Goal: Communication & Community: Answer question/provide support

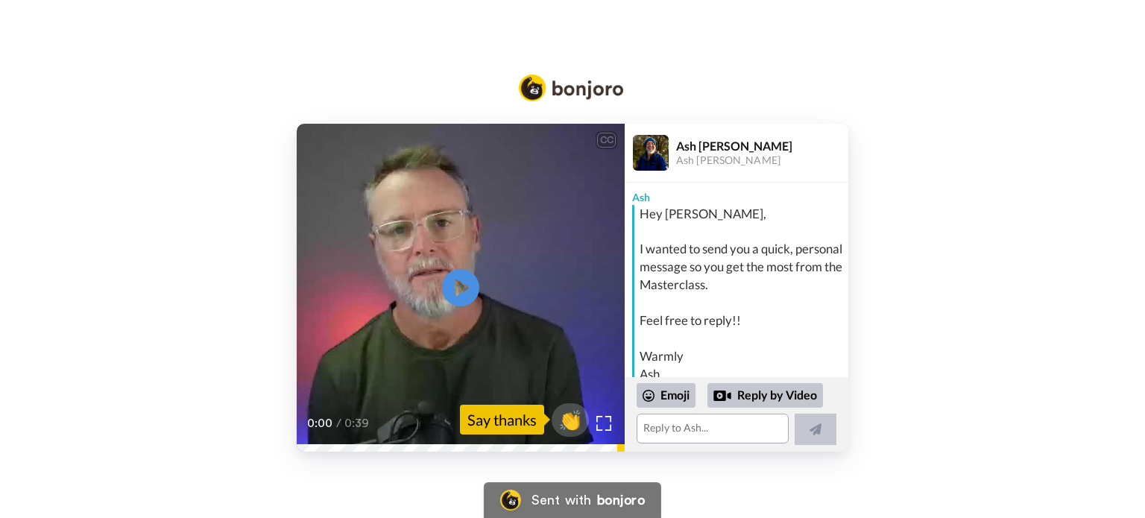
drag, startPoint x: 509, startPoint y: 379, endPoint x: 689, endPoint y: 512, distance: 224.3
click at [689, 512] on div "CC Play/Pause 0:00 / 0:39 👏 Say thanks [PERSON_NAME] Ash [PERSON_NAME] [PERSON_…" at bounding box center [572, 259] width 1145 height 518
click at [459, 279] on icon at bounding box center [460, 287] width 39 height 39
click at [718, 432] on textarea at bounding box center [712, 429] width 152 height 30
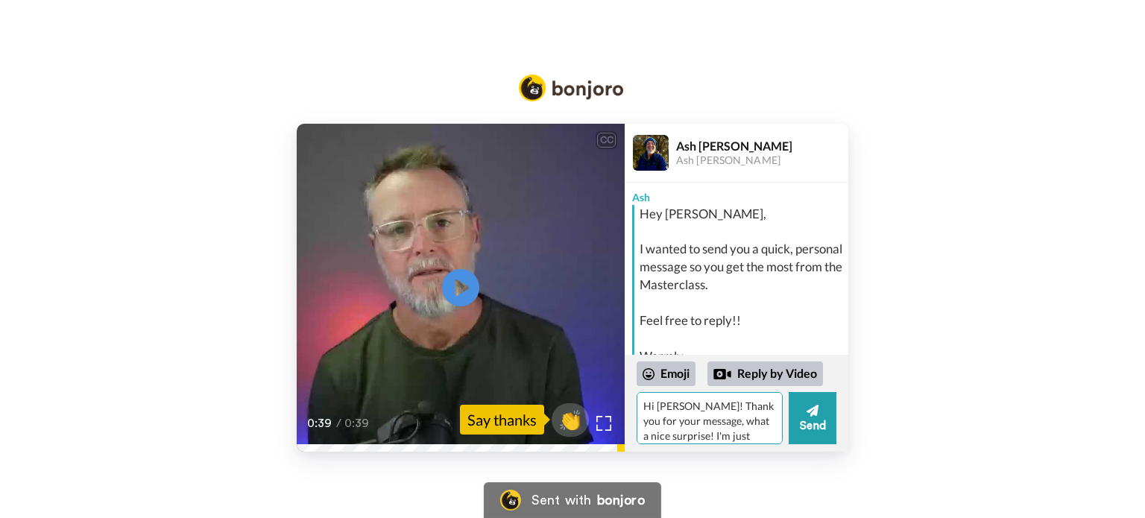
scroll to position [13, 0]
click at [765, 369] on div "Reply by Video" at bounding box center [764, 373] width 115 height 25
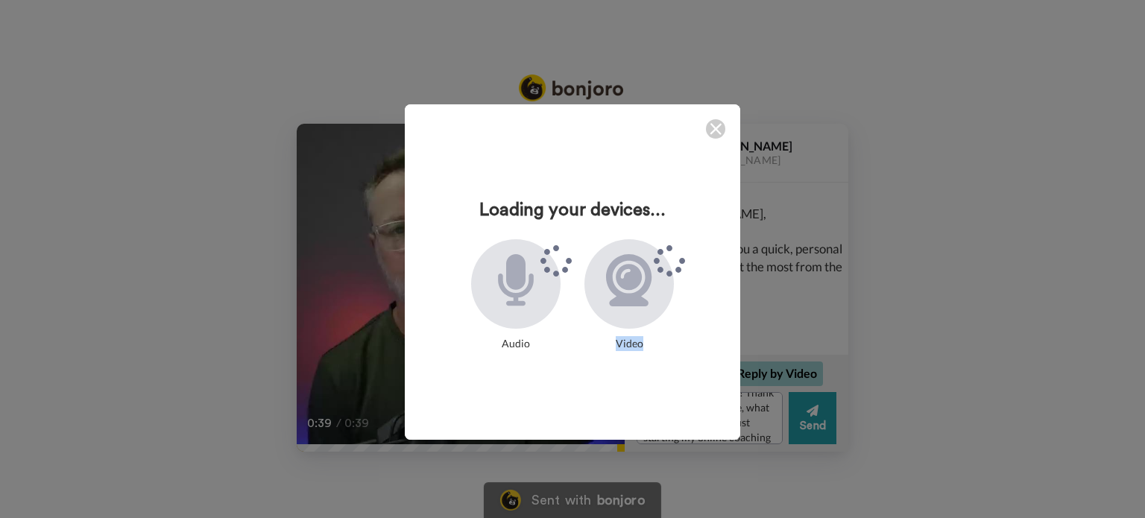
click at [765, 369] on div "Loading your devices... Audio Video" at bounding box center [572, 259] width 1145 height 518
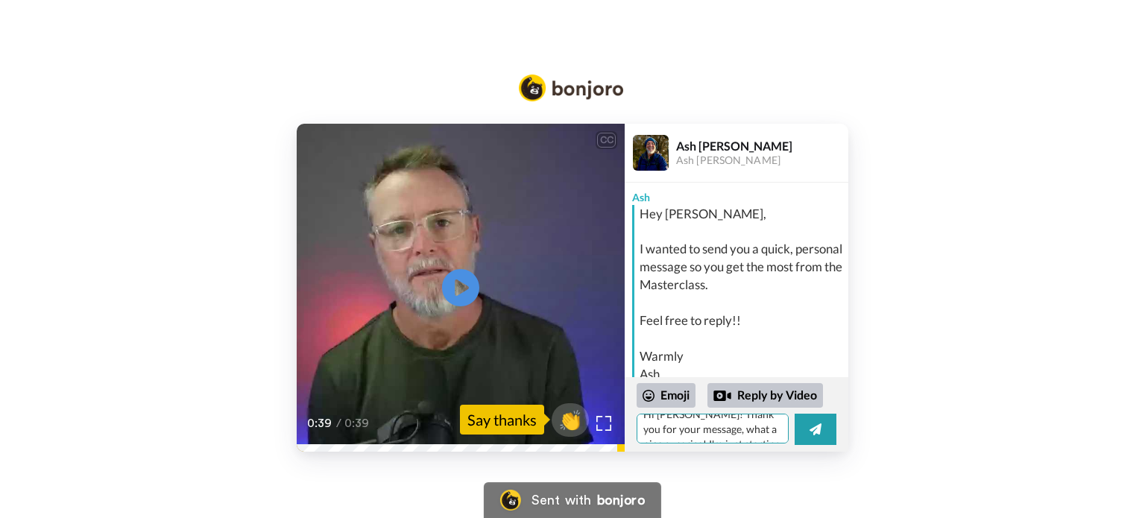
click at [750, 434] on textarea "Hi [PERSON_NAME]! Thank you for your message, what a nice surprise! I'm just st…" at bounding box center [712, 429] width 152 height 30
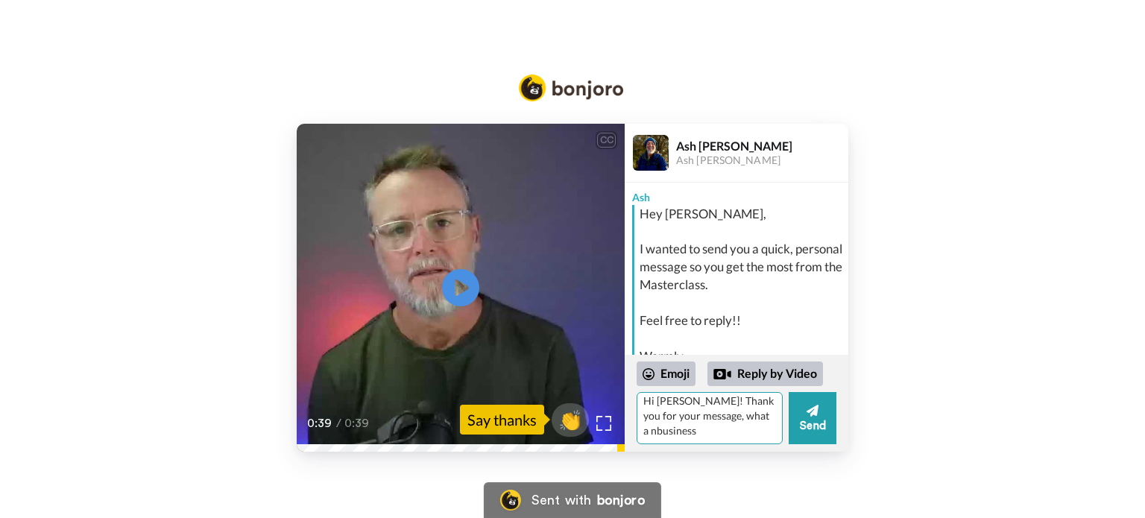
scroll to position [0, 0]
type textarea "H"
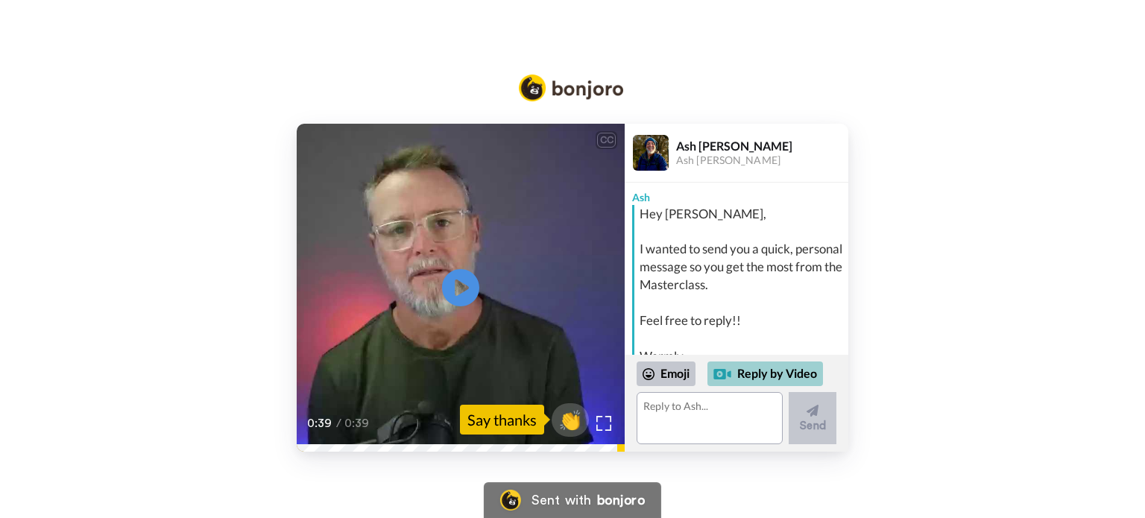
click at [763, 370] on div "Reply by Video" at bounding box center [764, 373] width 115 height 25
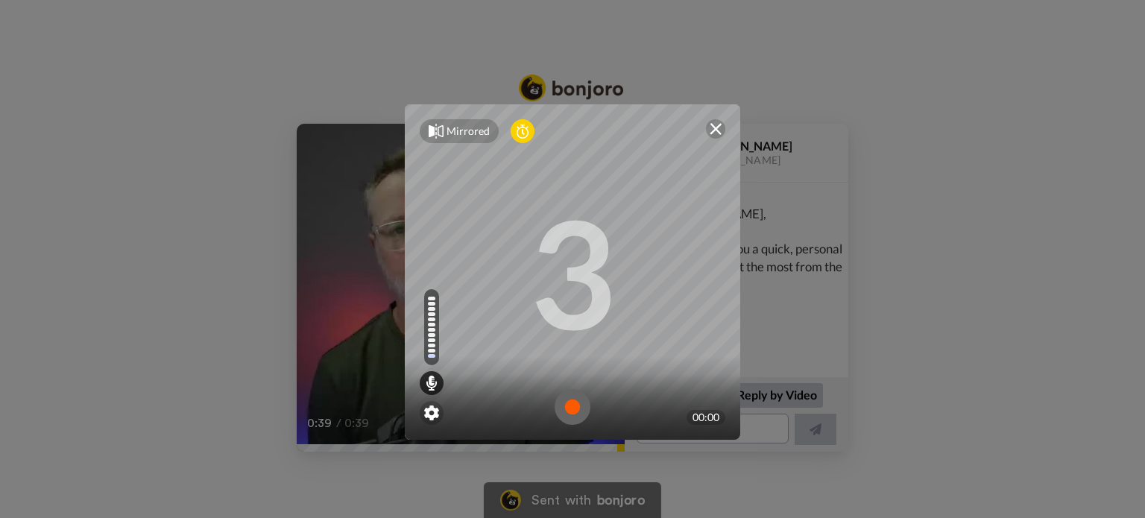
click at [563, 412] on img at bounding box center [572, 407] width 36 height 36
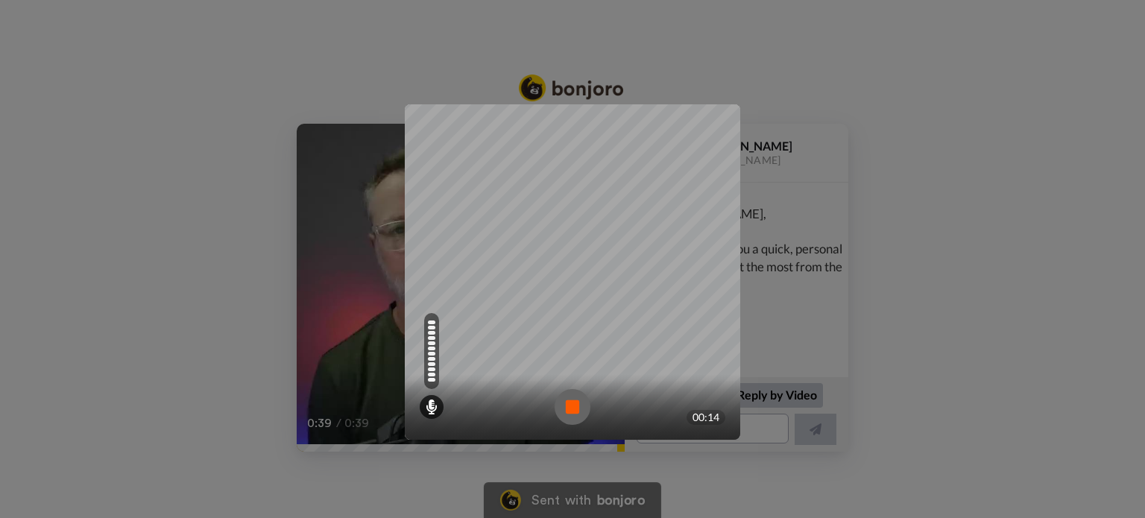
click at [569, 403] on img at bounding box center [572, 407] width 36 height 36
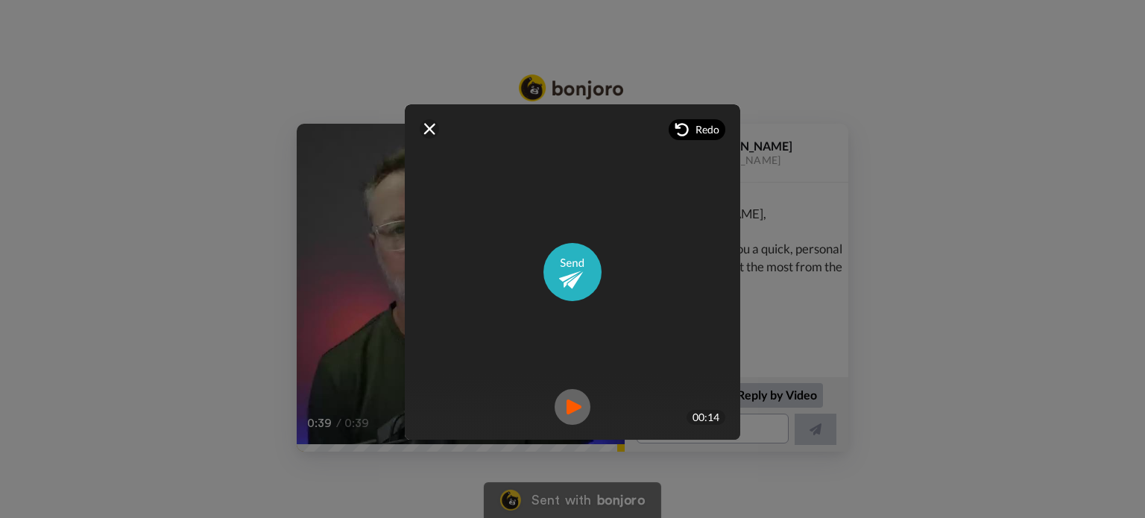
click at [695, 133] on span "Redo" at bounding box center [707, 129] width 24 height 15
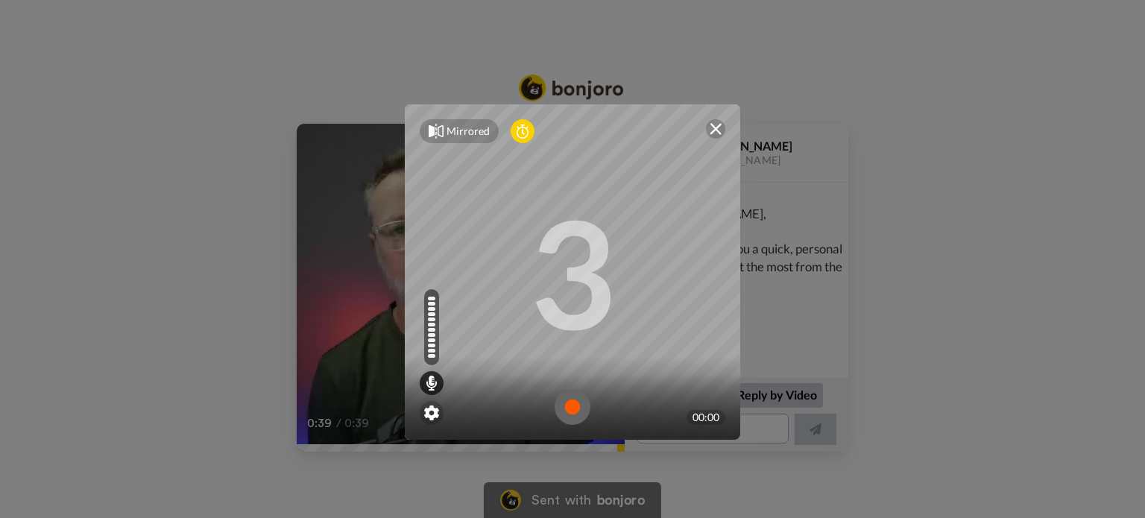
click at [516, 132] on icon at bounding box center [522, 131] width 12 height 15
click at [516, 133] on icon at bounding box center [522, 131] width 12 height 15
click at [561, 405] on img at bounding box center [572, 407] width 36 height 36
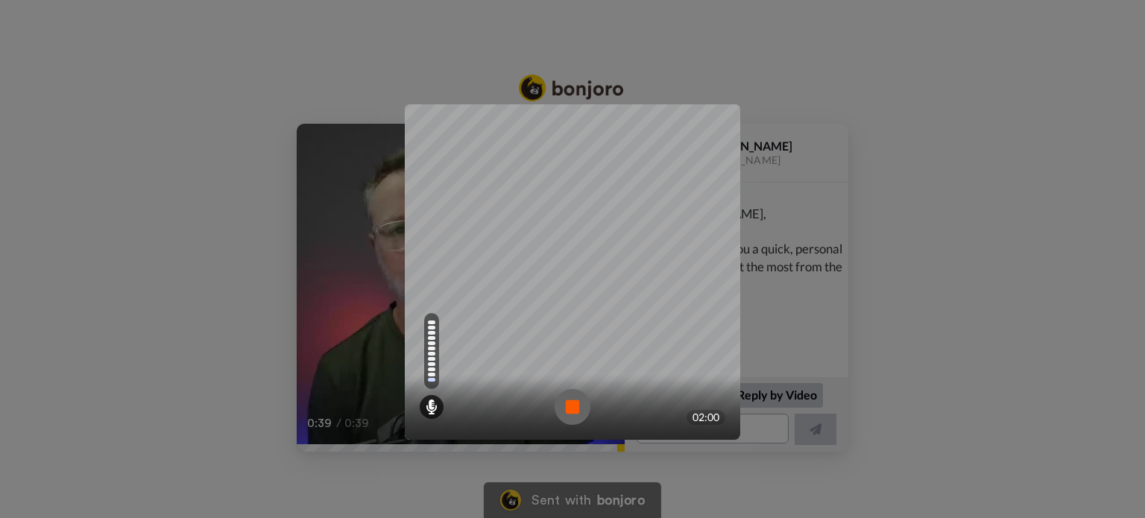
click at [566, 414] on img at bounding box center [572, 407] width 36 height 36
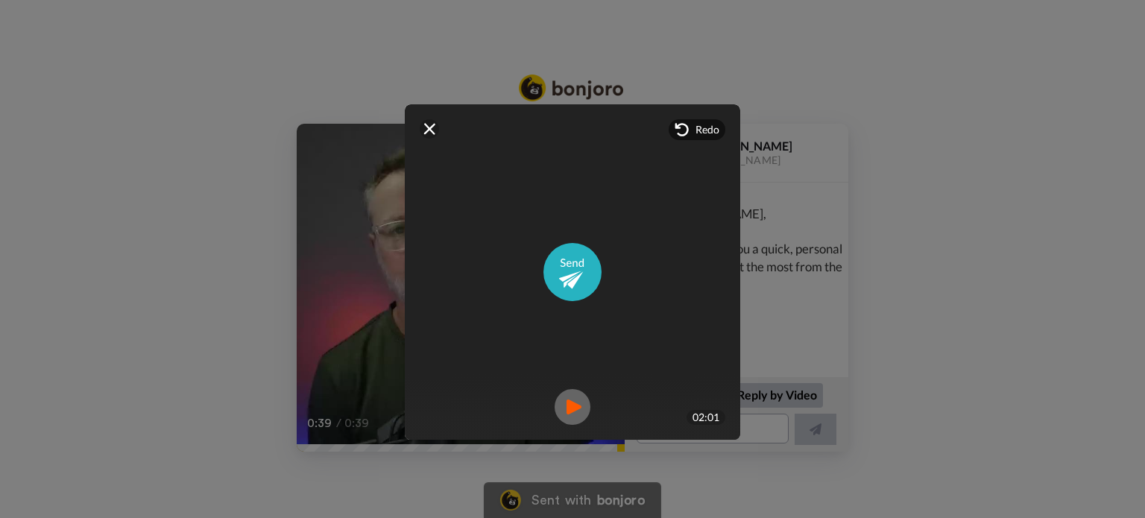
click at [560, 411] on img at bounding box center [572, 407] width 36 height 36
click at [574, 272] on img at bounding box center [572, 272] width 58 height 58
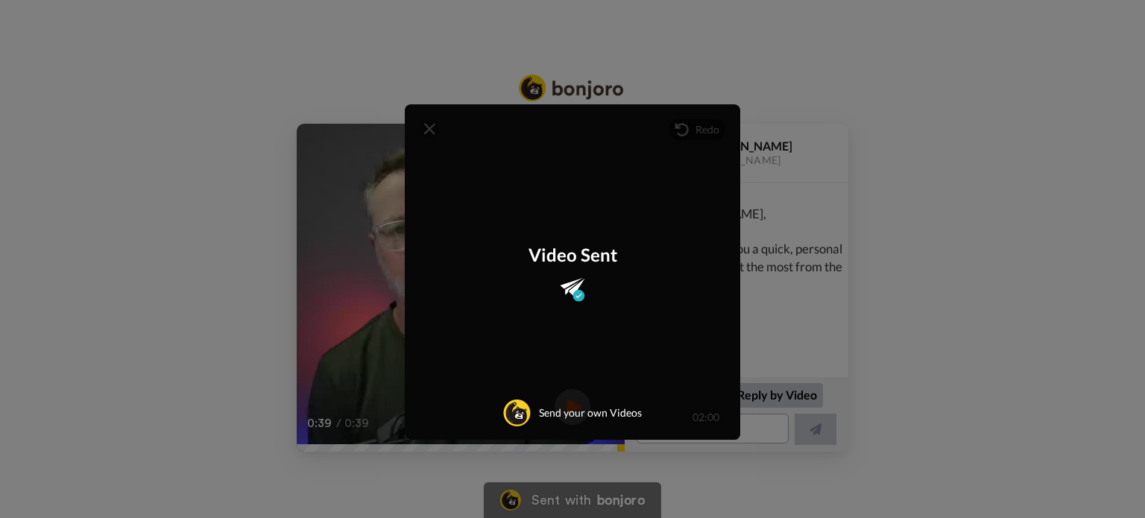
scroll to position [307, 0]
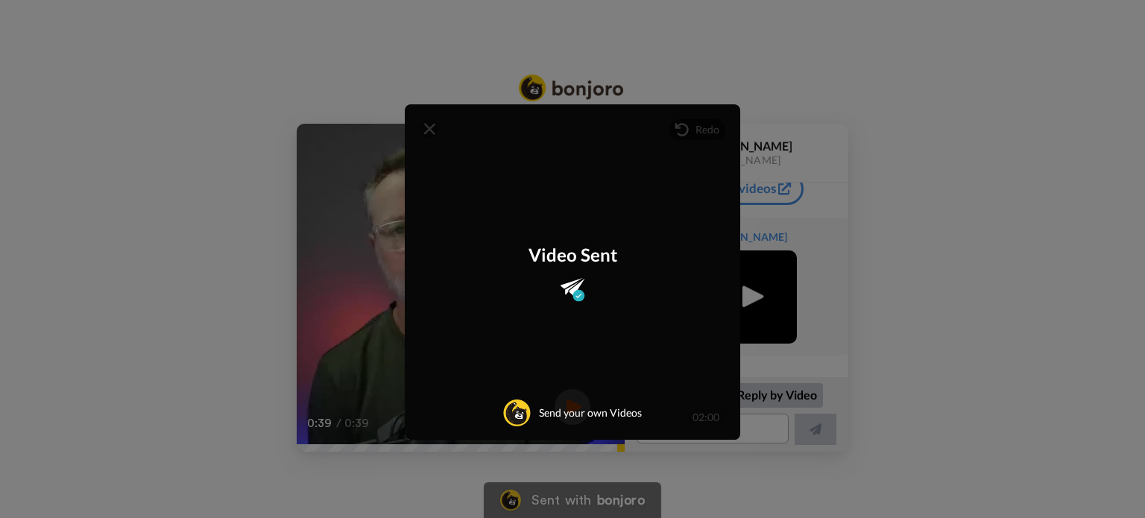
click at [864, 133] on div "Mirrored Redo 3 02:00 Video Sent Send your own Videos" at bounding box center [572, 259] width 1145 height 518
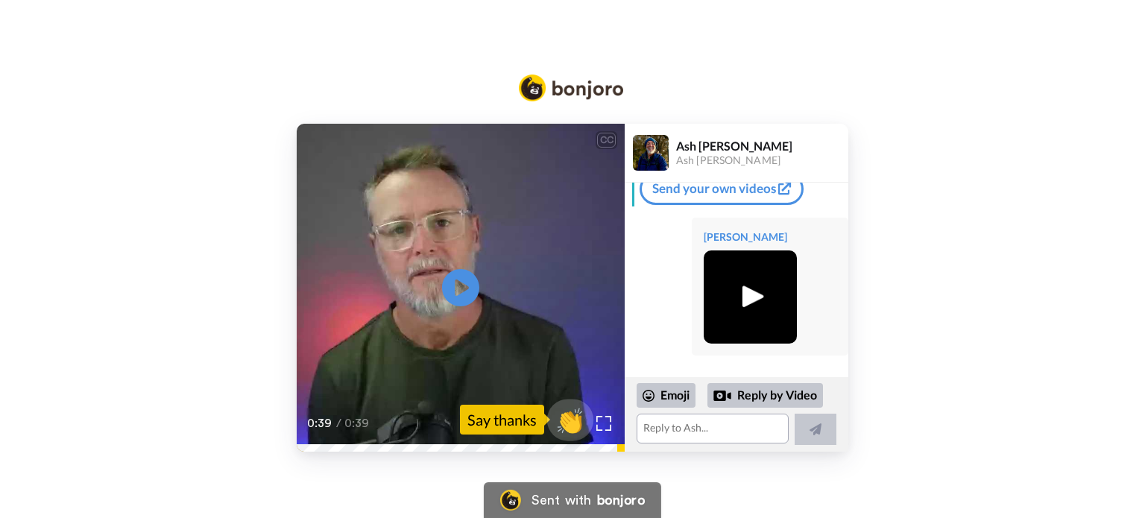
click at [574, 428] on span "👏" at bounding box center [570, 420] width 47 height 30
click at [574, 428] on span "👍" at bounding box center [572, 420] width 47 height 30
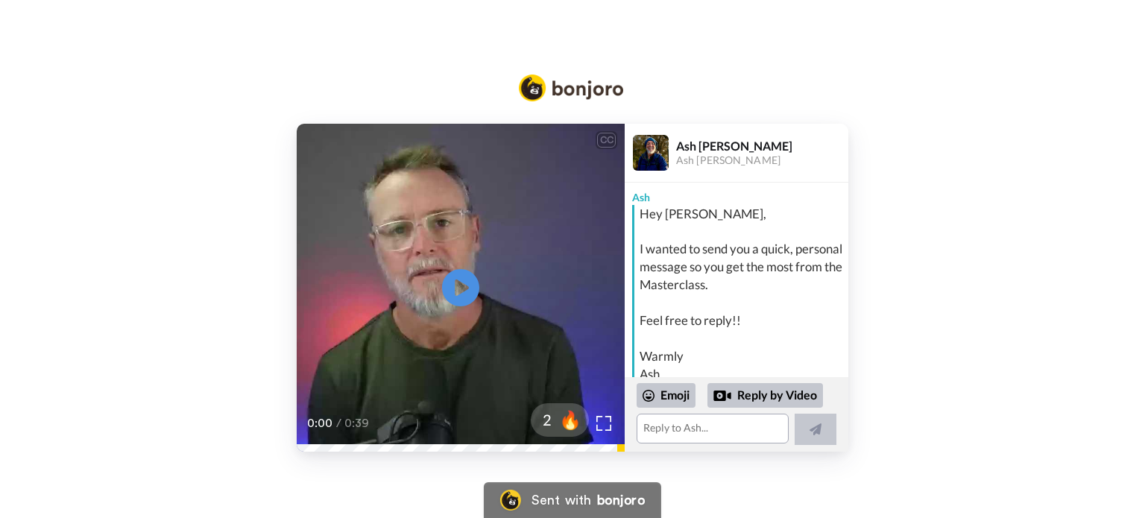
click at [739, 329] on div "Hey [PERSON_NAME], I wanted to send you a quick, personal message so you get th…" at bounding box center [741, 339] width 205 height 268
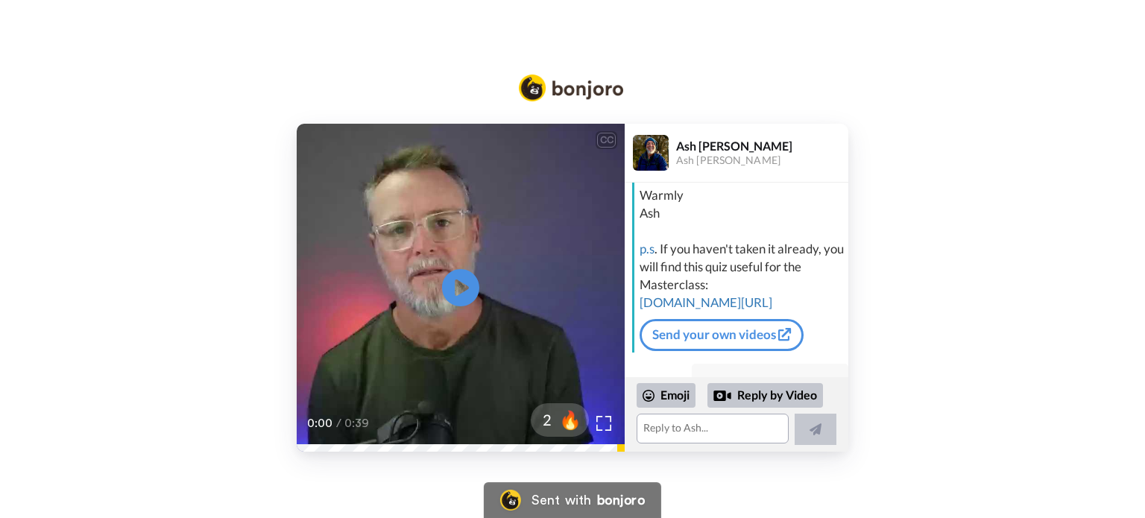
scroll to position [179, 0]
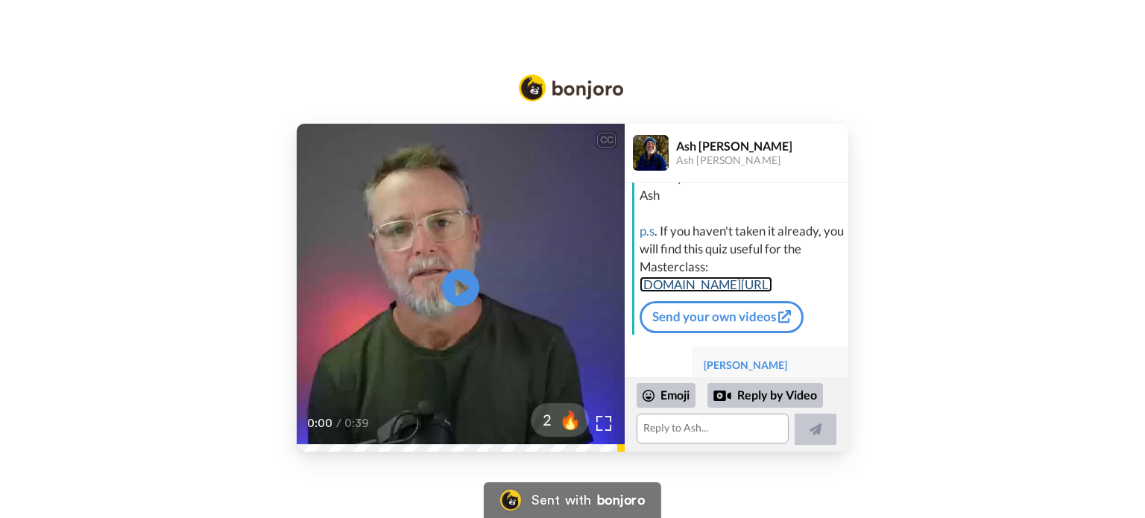
click at [724, 281] on link "[DOMAIN_NAME][URL]" at bounding box center [705, 284] width 133 height 16
